Goal: Task Accomplishment & Management: Manage account settings

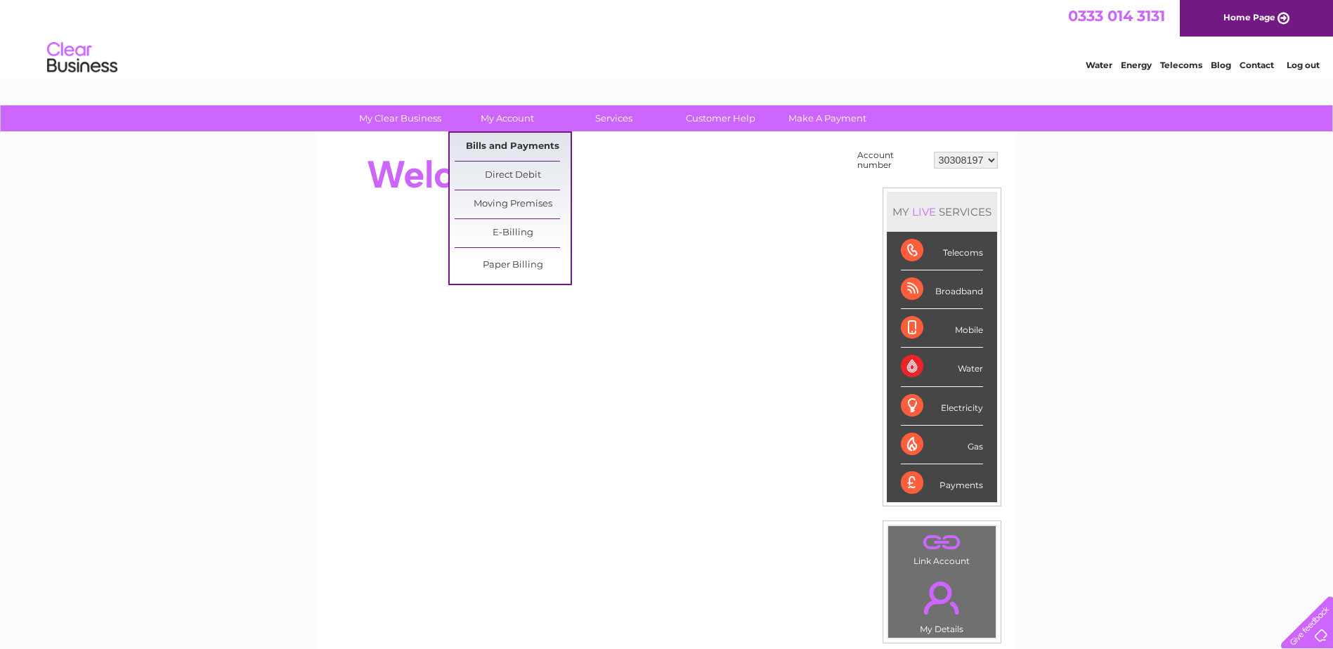
click at [516, 138] on link "Bills and Payments" at bounding box center [513, 147] width 116 height 28
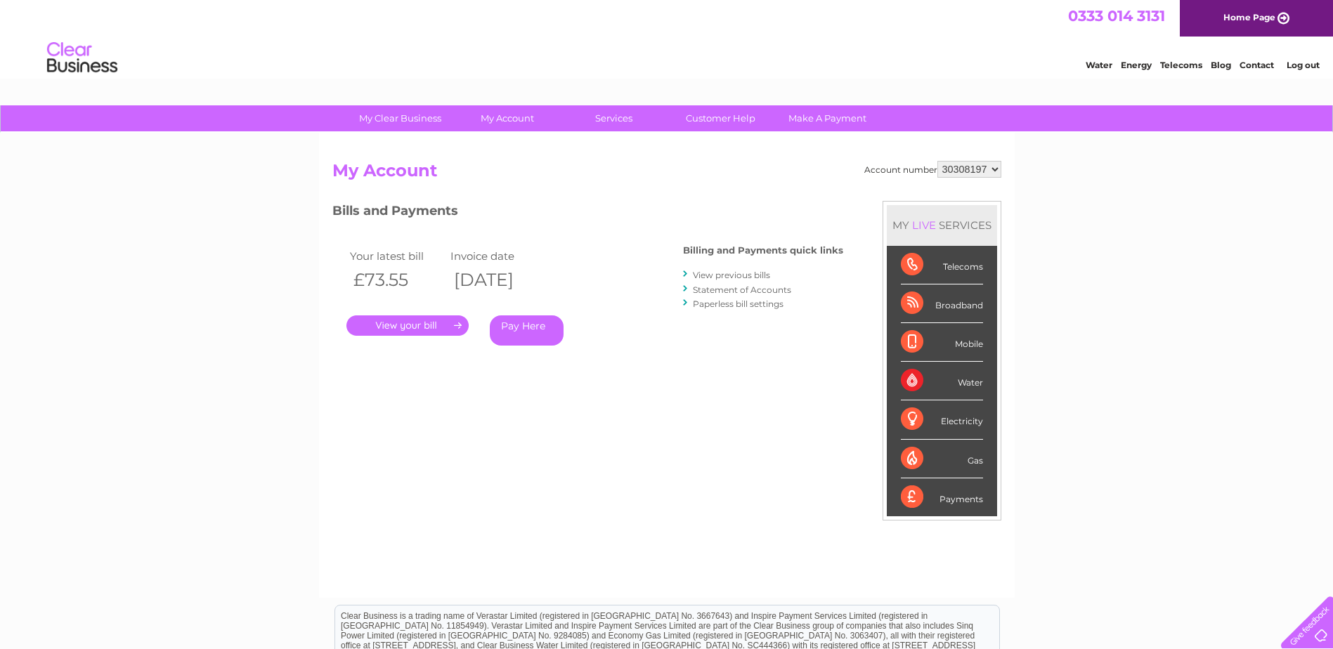
click at [413, 322] on link "." at bounding box center [407, 325] width 122 height 20
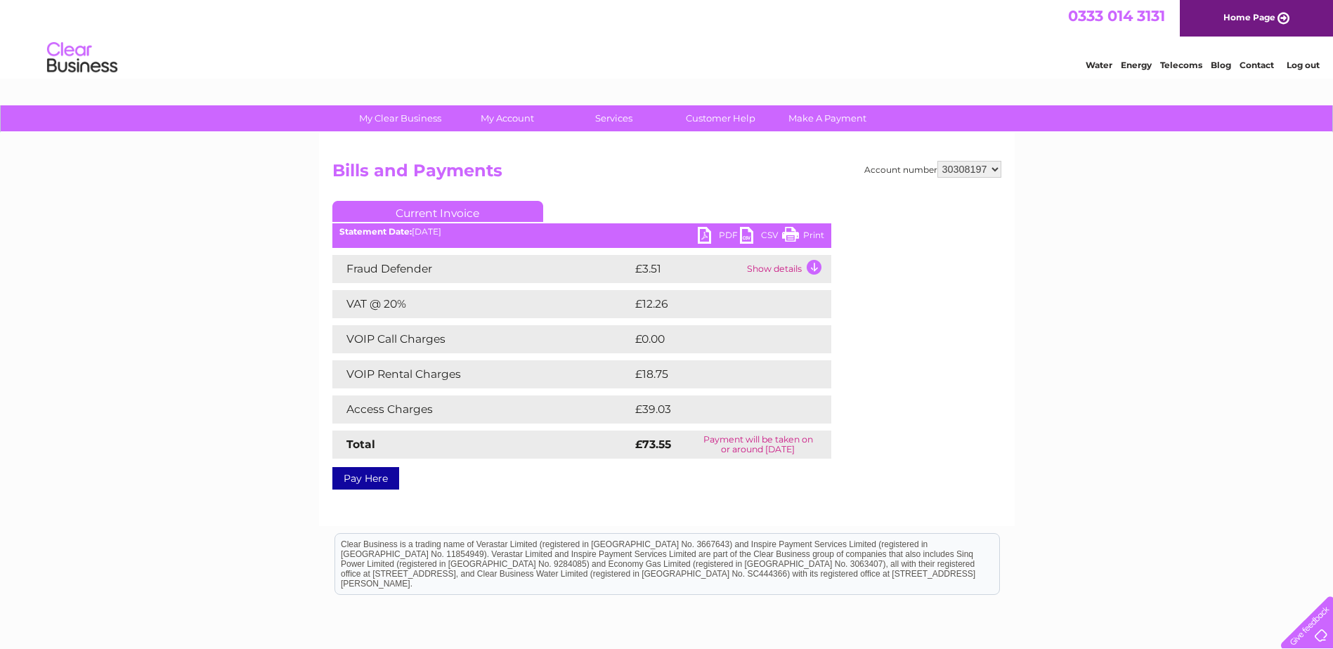
click at [724, 237] on link "PDF" at bounding box center [719, 237] width 42 height 20
click at [1306, 65] on link "Log out" at bounding box center [1302, 65] width 33 height 11
